Goal: Information Seeking & Learning: Learn about a topic

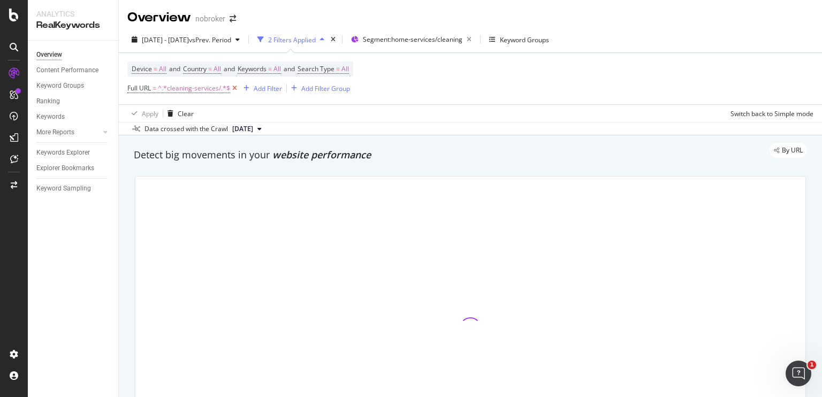
click at [236, 87] on icon at bounding box center [234, 88] width 9 height 11
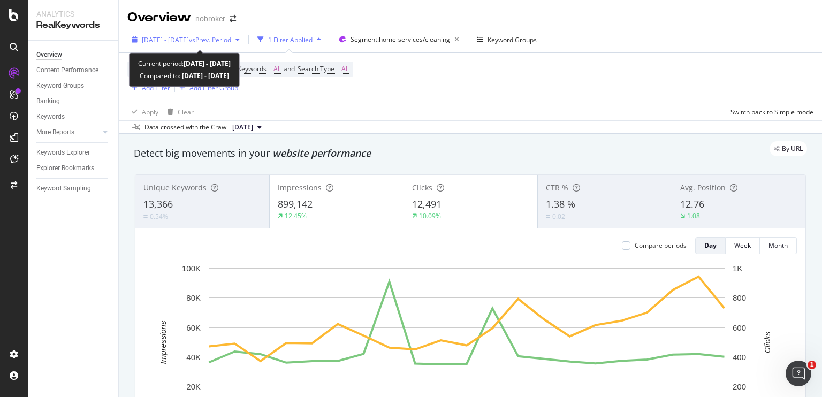
click at [231, 42] on span "vs Prev. Period" at bounding box center [210, 39] width 42 height 9
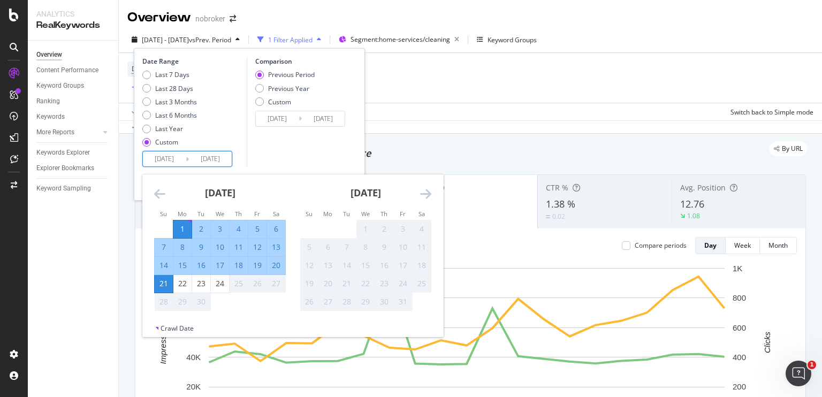
click at [212, 157] on input "[DATE]" at bounding box center [210, 159] width 43 height 15
click at [217, 286] on div "24" at bounding box center [220, 283] width 18 height 11
type input "[DATE]"
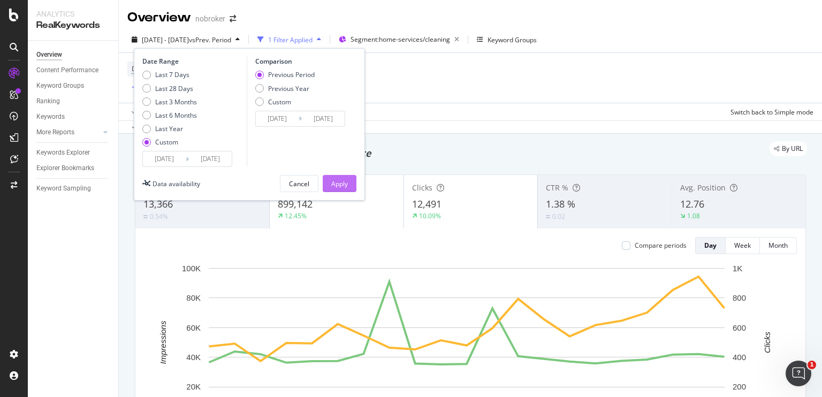
click at [339, 179] on div "Apply" at bounding box center [339, 183] width 17 height 9
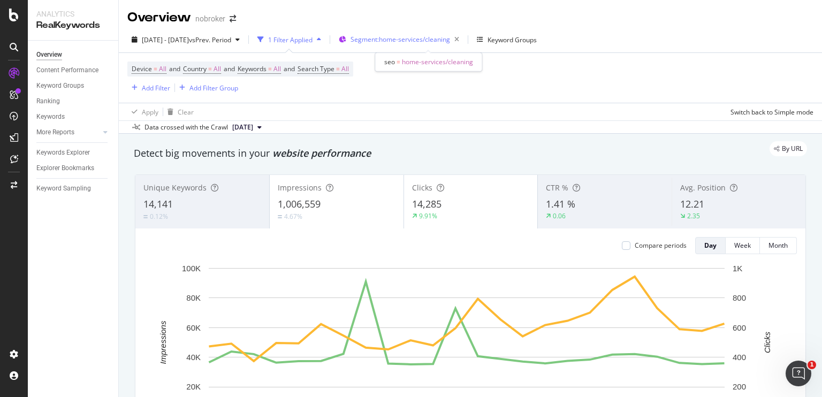
click at [450, 40] on span "Segment: home-services/cleaning" at bounding box center [401, 39] width 100 height 9
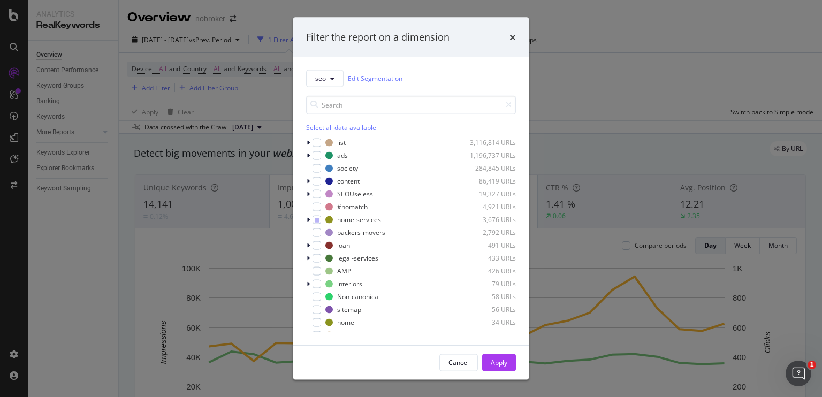
click at [587, 116] on div "Filter the report on a dimension seo Edit Segmentation Select all data availabl…" at bounding box center [411, 198] width 822 height 397
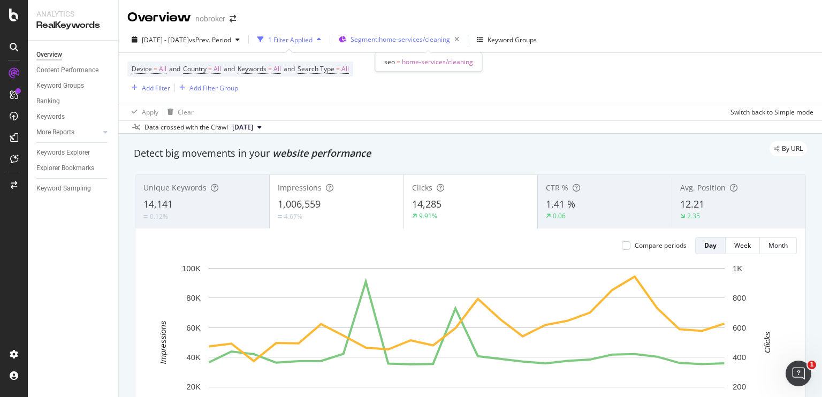
click at [430, 33] on div "Segment: home-services/cleaning" at bounding box center [407, 39] width 113 height 15
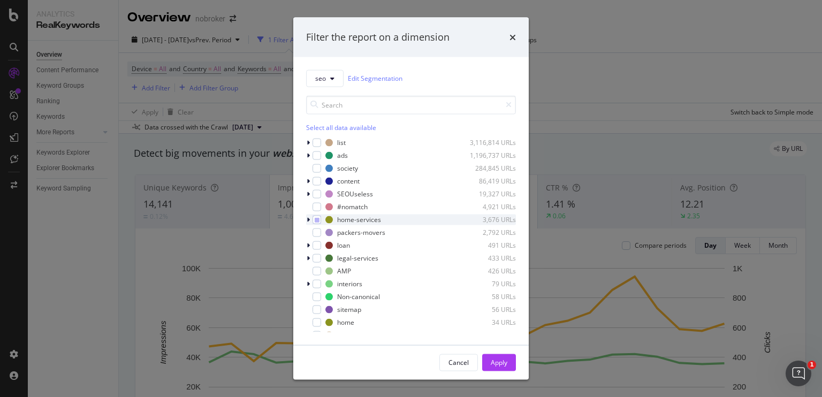
click at [307, 220] on icon "modal" at bounding box center [308, 219] width 3 height 6
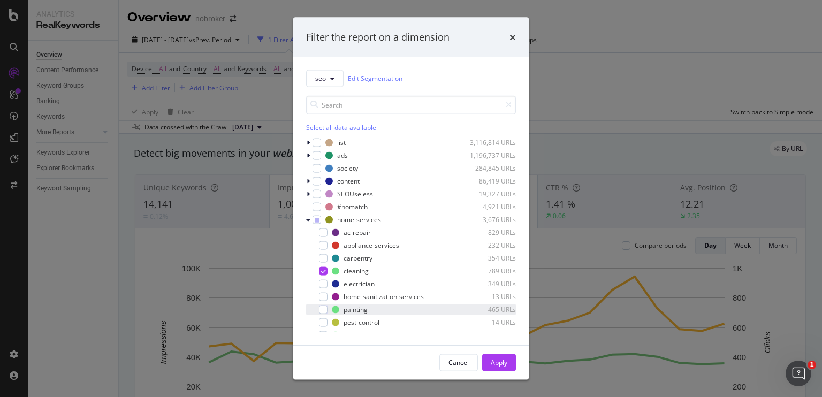
click at [318, 306] on div "modal" at bounding box center [316, 309] width 6 height 11
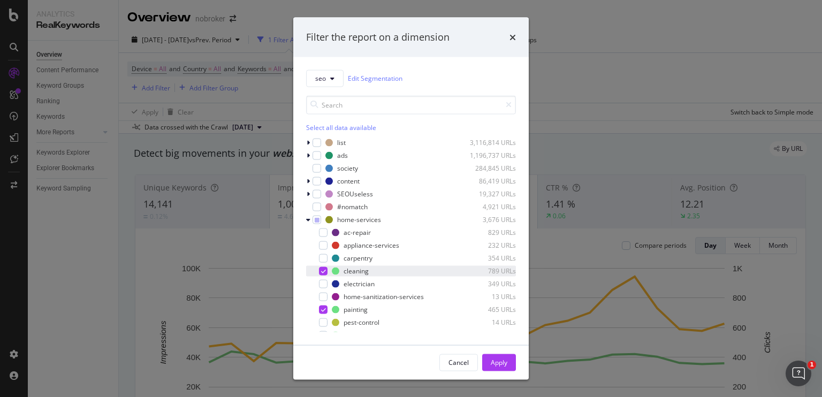
click at [323, 271] on icon "modal" at bounding box center [323, 270] width 5 height 5
click at [493, 359] on div "Apply" at bounding box center [499, 362] width 17 height 9
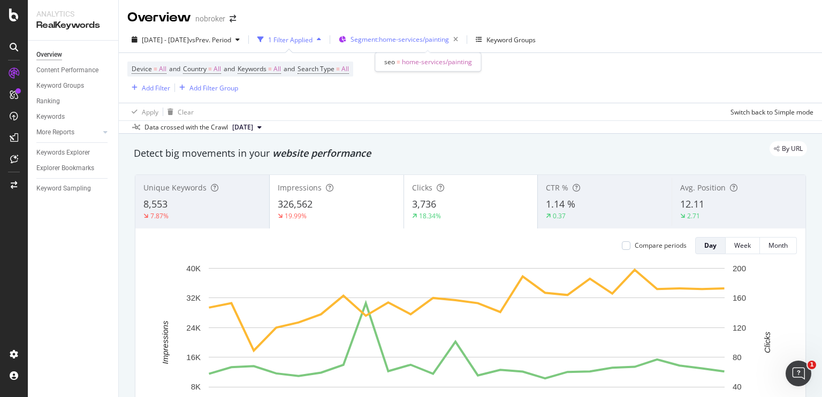
click at [404, 41] on span "Segment: home-services/painting" at bounding box center [400, 39] width 99 height 9
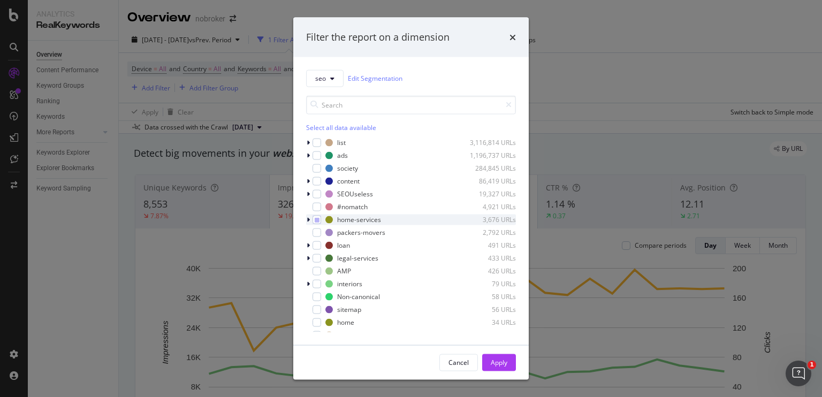
click at [308, 220] on icon "modal" at bounding box center [308, 219] width 3 height 6
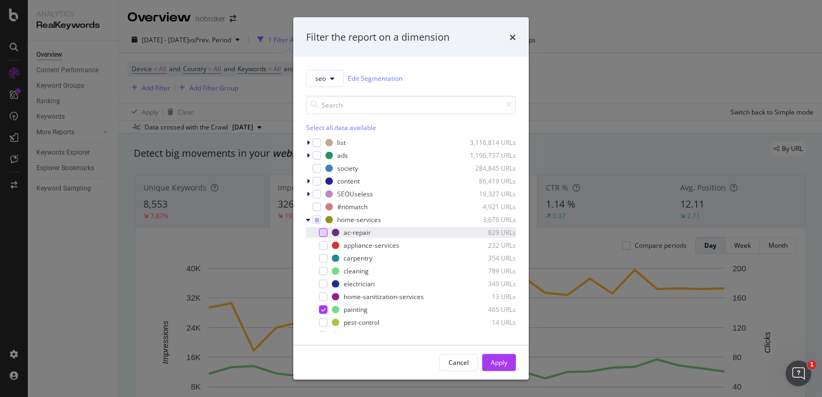
click at [321, 235] on div "modal" at bounding box center [323, 232] width 9 height 9
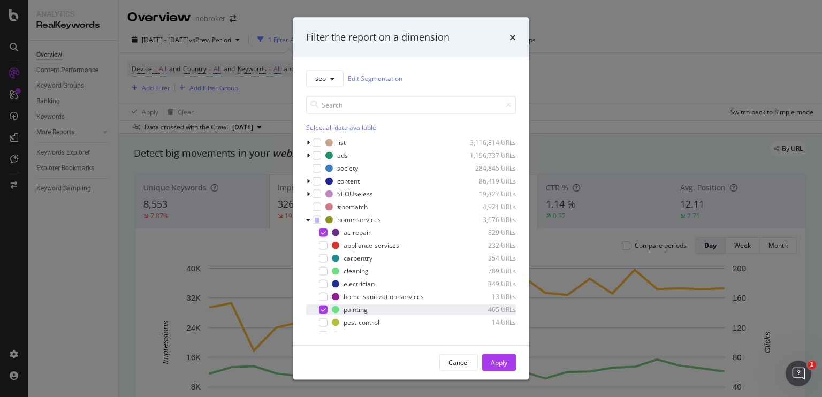
click at [323, 310] on icon "modal" at bounding box center [323, 309] width 5 height 5
click at [492, 364] on div "Apply" at bounding box center [499, 362] width 17 height 9
